Goal: Find specific page/section: Find specific page/section

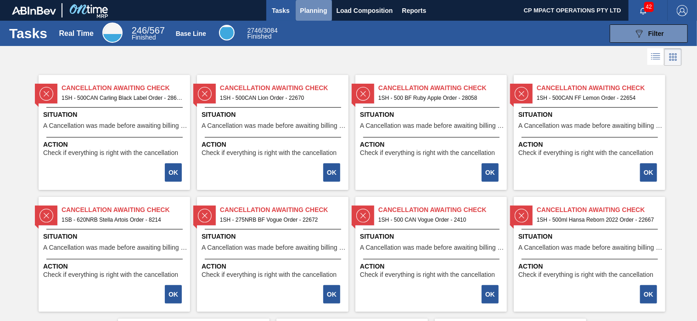
click at [308, 10] on span "Planning" at bounding box center [313, 10] width 27 height 11
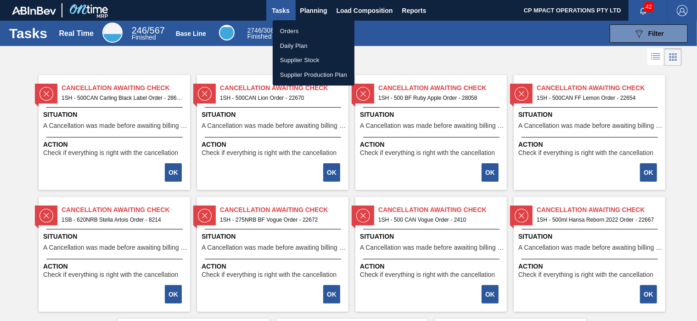
click at [290, 28] on li "Orders" at bounding box center [314, 31] width 82 height 15
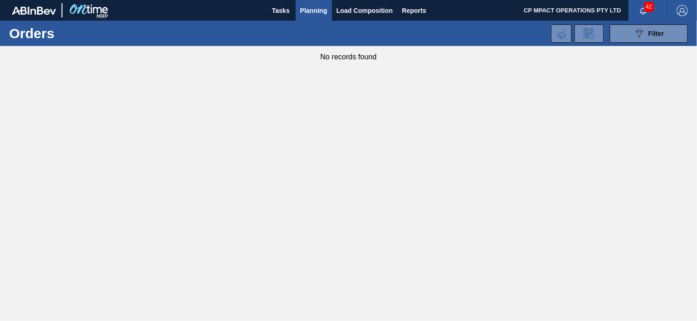
click at [317, 9] on span "Planning" at bounding box center [313, 10] width 27 height 11
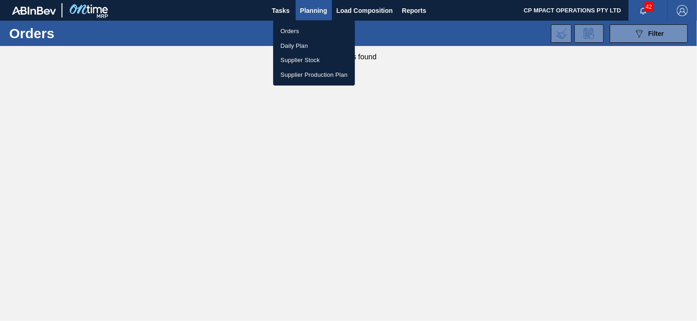
click at [318, 9] on div at bounding box center [348, 160] width 697 height 321
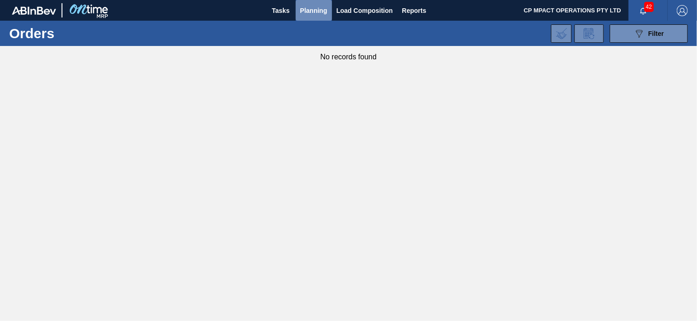
click at [318, 9] on span "Planning" at bounding box center [313, 10] width 27 height 11
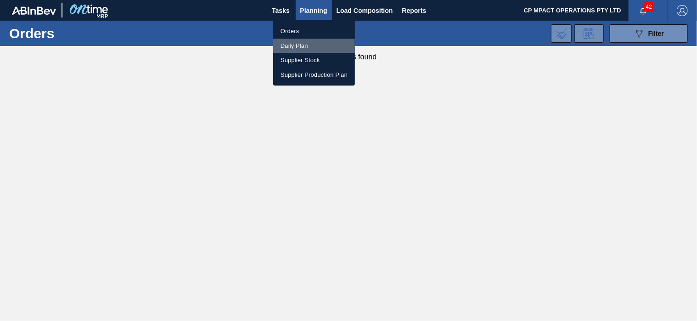
click at [298, 43] on li "Daily Plan" at bounding box center [314, 46] width 82 height 15
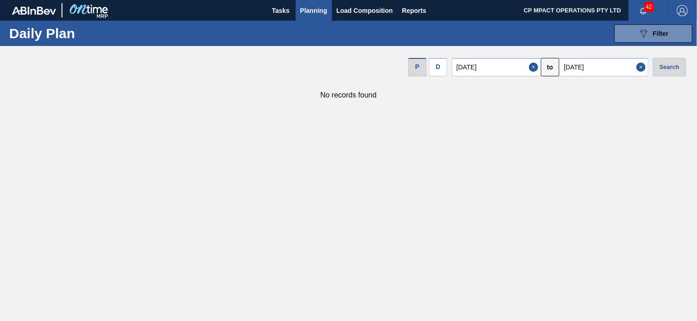
click at [316, 10] on span "Planning" at bounding box center [313, 10] width 27 height 11
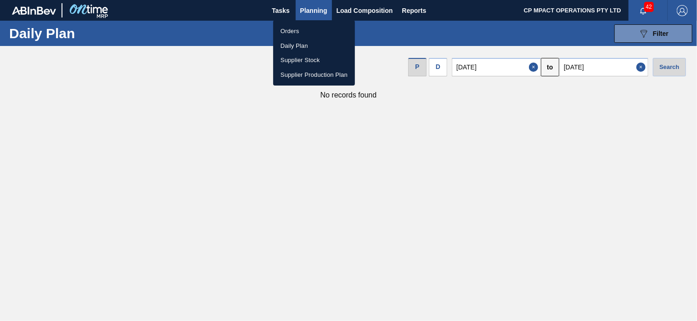
click at [306, 72] on li "Supplier Production Plan" at bounding box center [314, 75] width 82 height 15
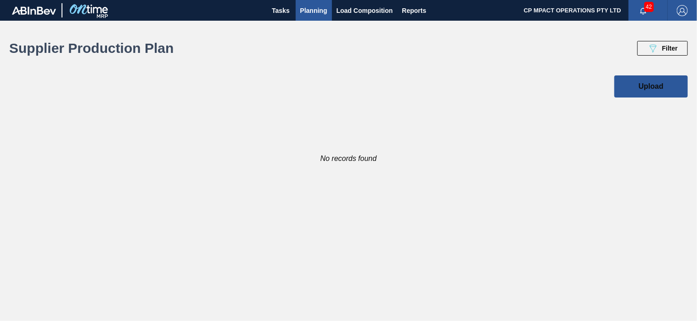
click at [314, 11] on span "Planning" at bounding box center [313, 10] width 27 height 11
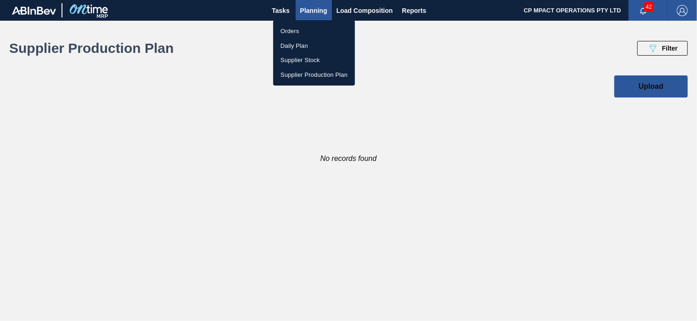
click at [290, 30] on li "Orders" at bounding box center [314, 31] width 82 height 15
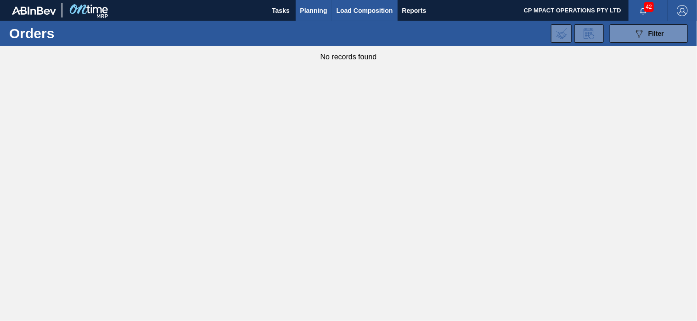
click at [345, 8] on span "Load Composition" at bounding box center [365, 10] width 56 height 11
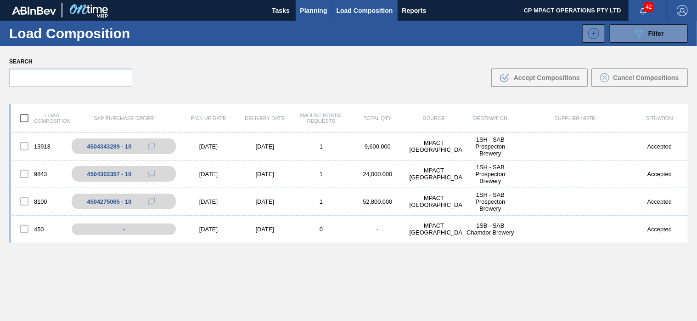
click at [310, 9] on span "Planning" at bounding box center [313, 10] width 27 height 11
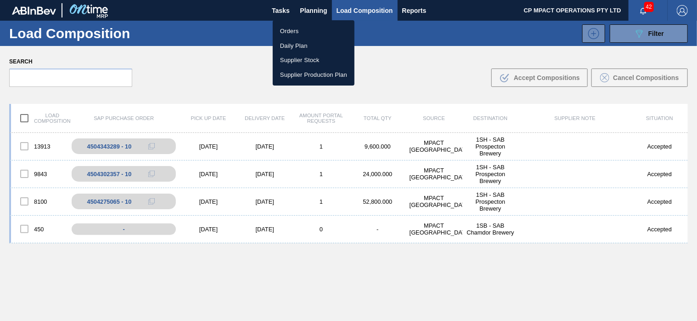
click at [240, 48] on div at bounding box center [348, 160] width 697 height 321
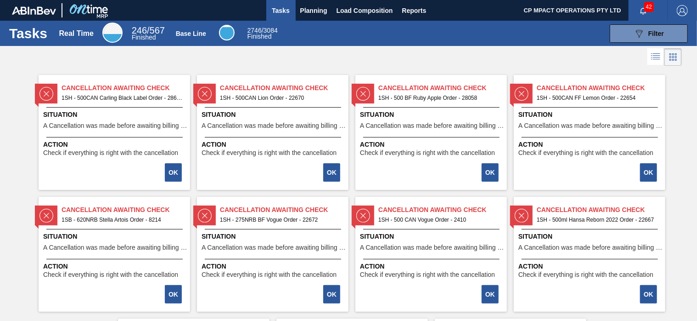
click at [221, 32] on div at bounding box center [227, 33] width 14 height 12
click at [103, 34] on div at bounding box center [112, 38] width 18 height 8
